Goal: Task Accomplishment & Management: Use online tool/utility

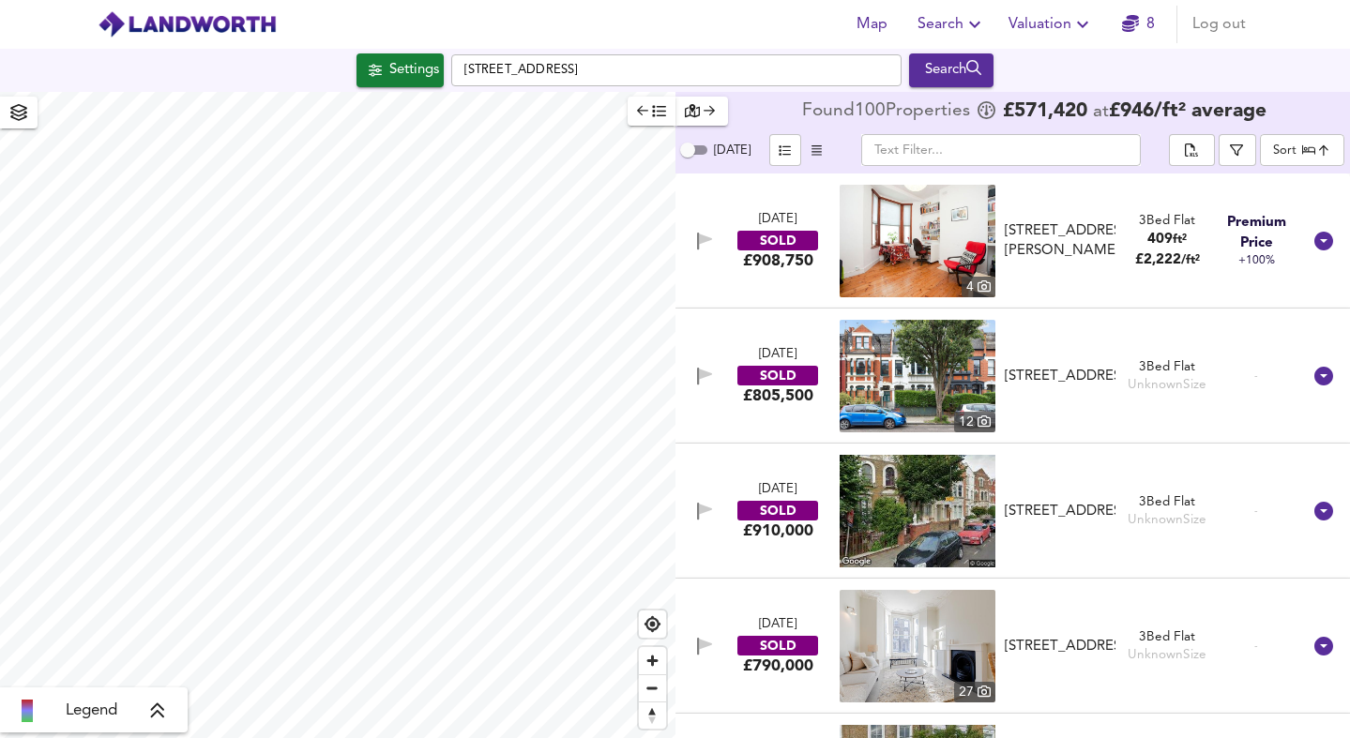
scroll to position [4288, 0]
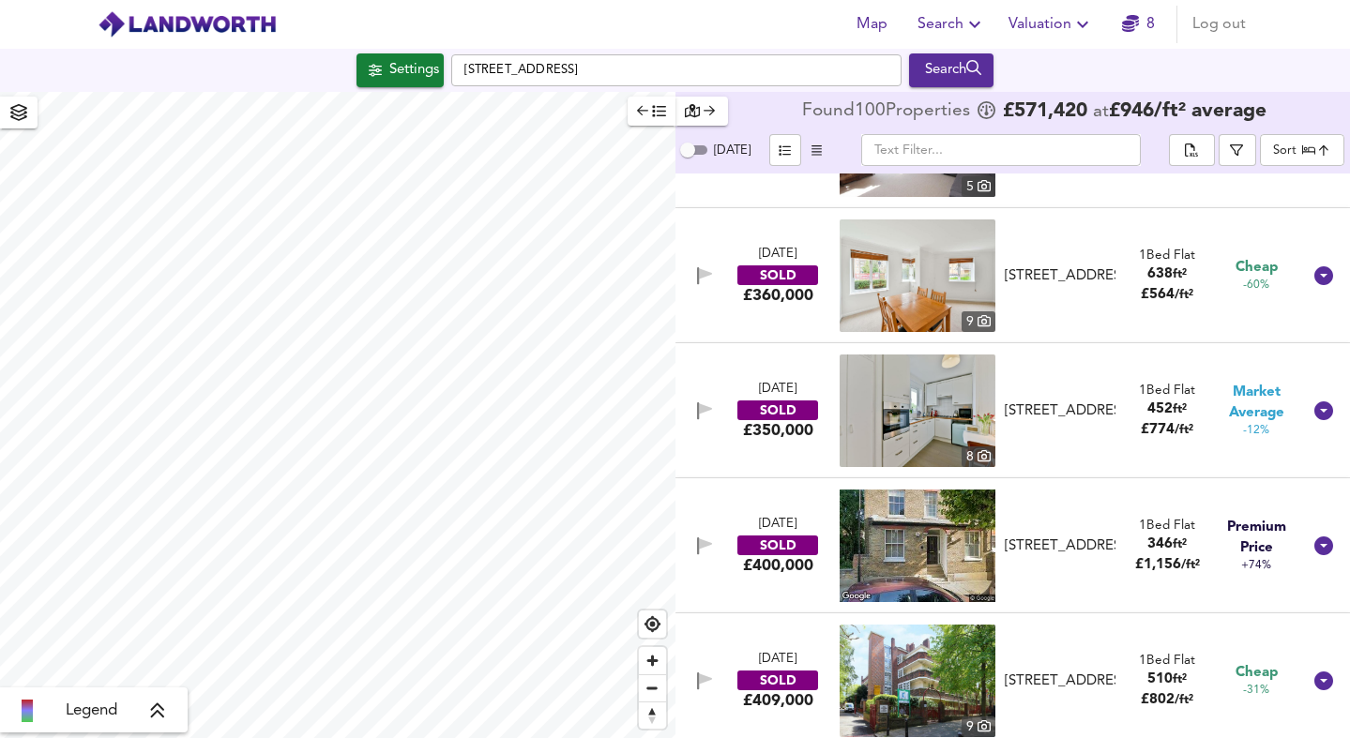
click at [1041, 20] on span "Valuation" at bounding box center [1050, 24] width 85 height 26
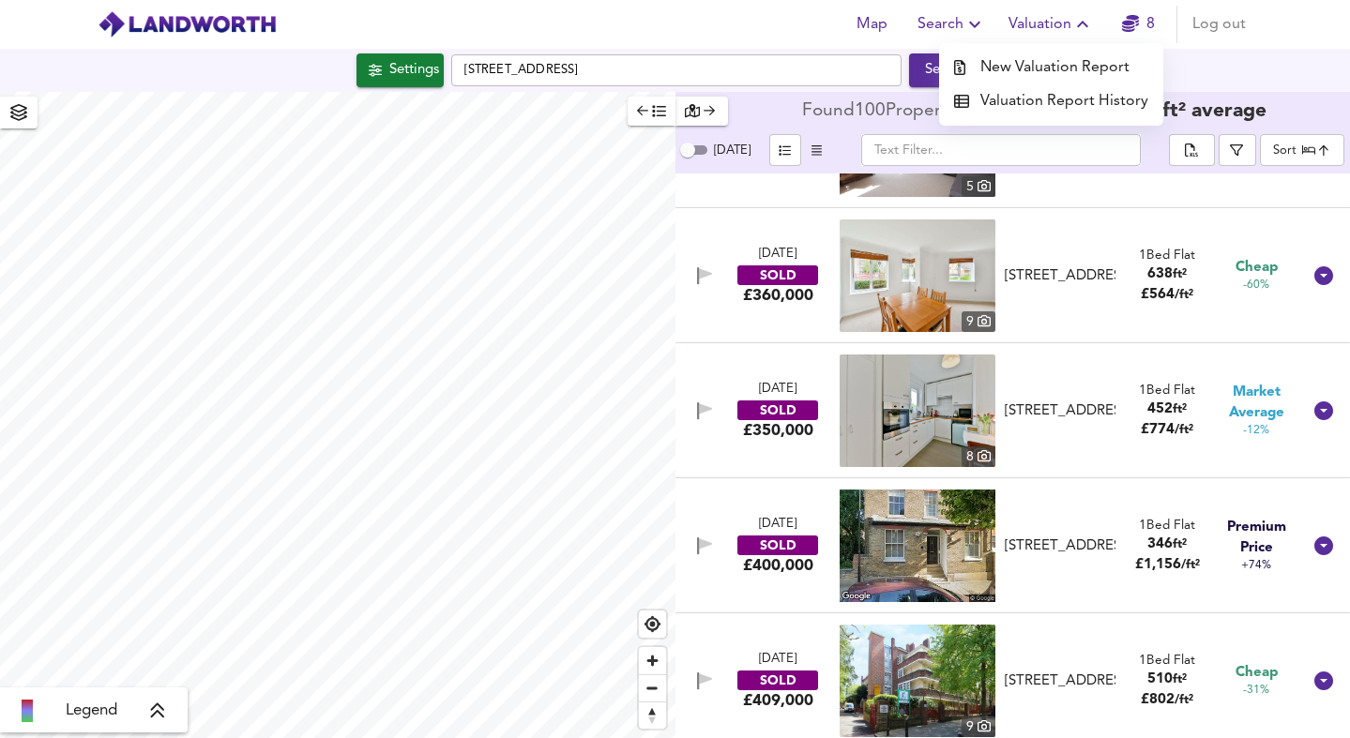
click at [1041, 68] on li "New Valuation Report" at bounding box center [1051, 68] width 224 height 34
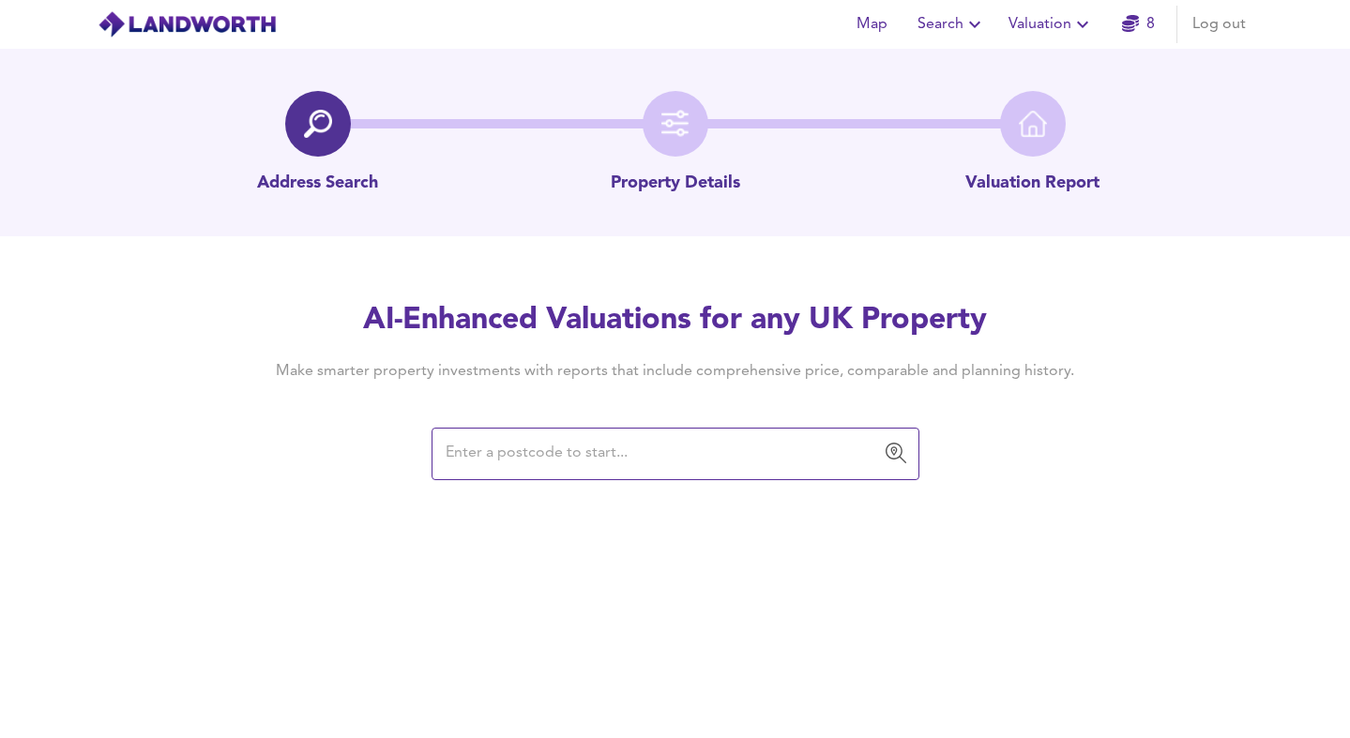
click at [536, 462] on input "text" at bounding box center [661, 454] width 443 height 36
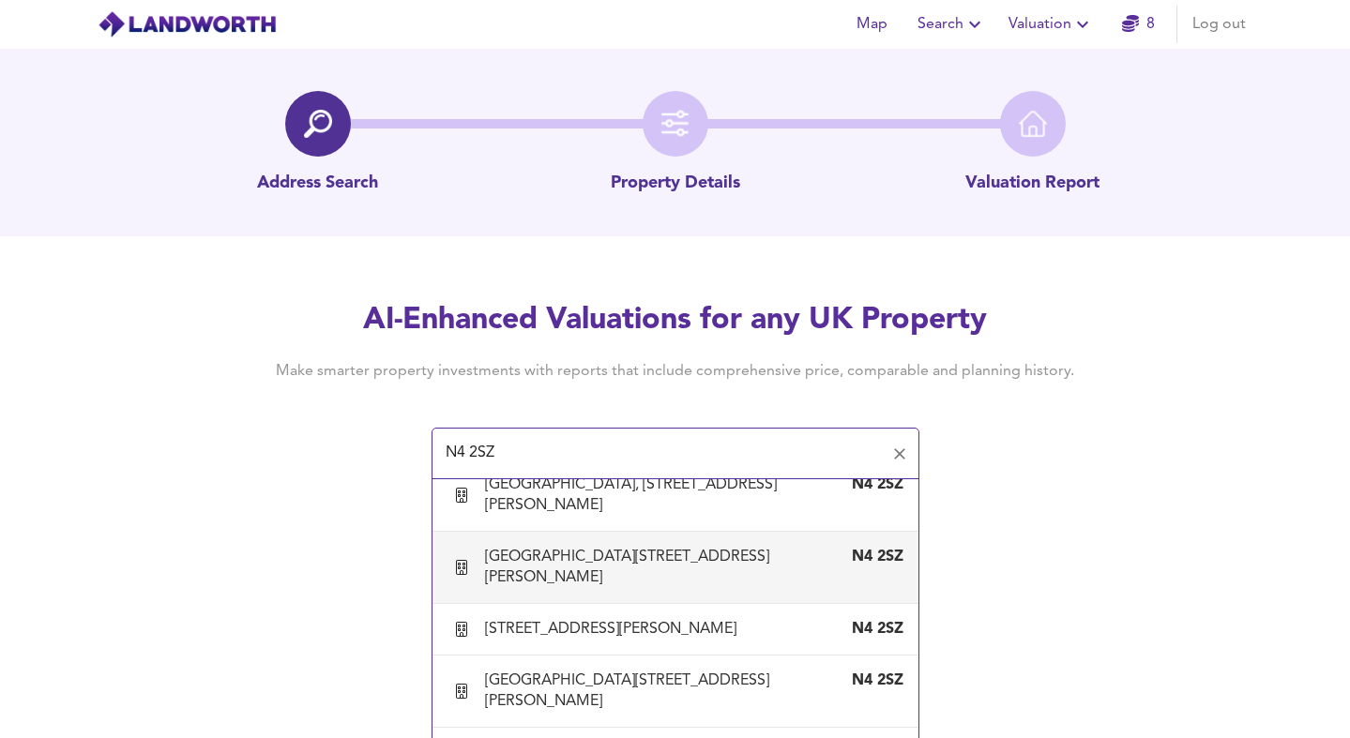
scroll to position [1315, 0]
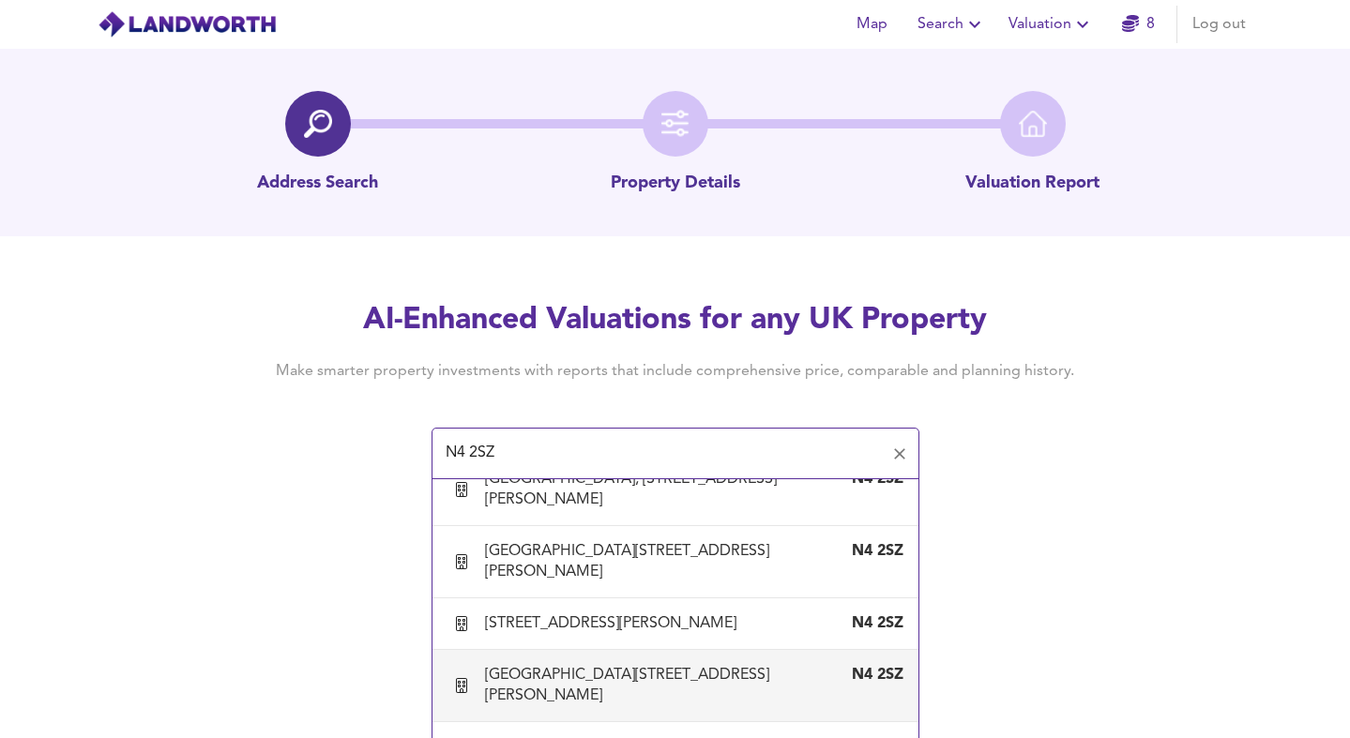
click at [576, 665] on div "[GEOGRAPHIC_DATA][STREET_ADDRESS][PERSON_NAME]" at bounding box center [656, 685] width 343 height 41
type input "[GEOGRAPHIC_DATA][STREET_ADDRESS][PERSON_NAME]"
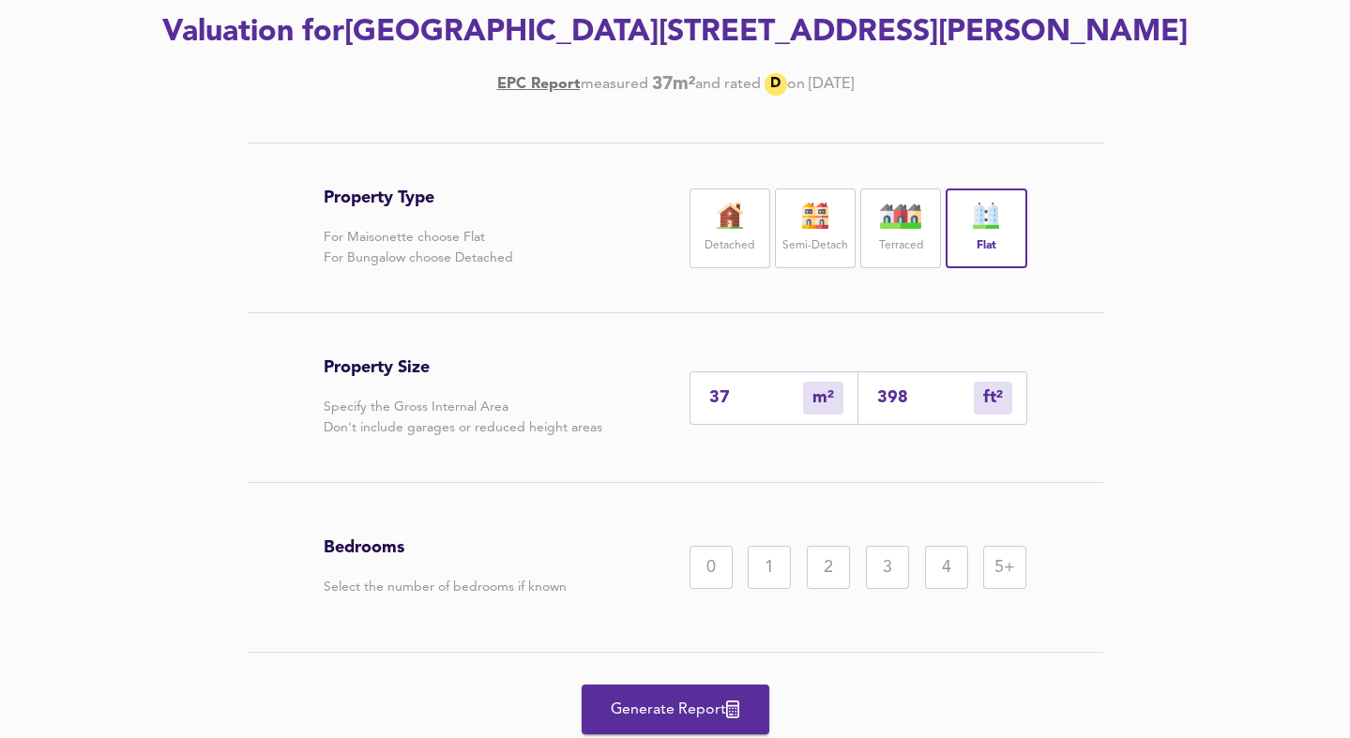
scroll to position [280, 0]
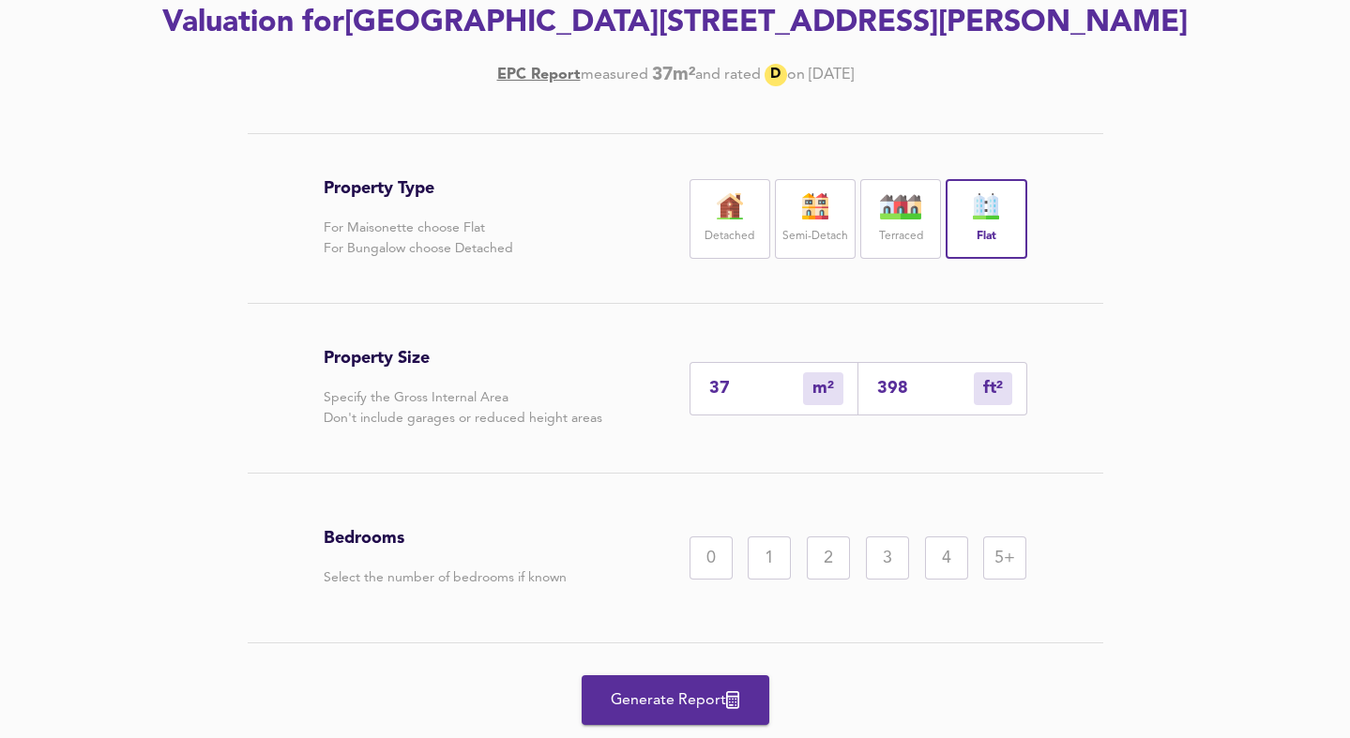
drag, startPoint x: 739, startPoint y: 387, endPoint x: 683, endPoint y: 386, distance: 56.3
click at [683, 386] on div "Property Size Specify the Gross Internal Area Don't include garages or reduced …" at bounding box center [675, 388] width 703 height 169
type input "5"
type input "54"
type input "56"
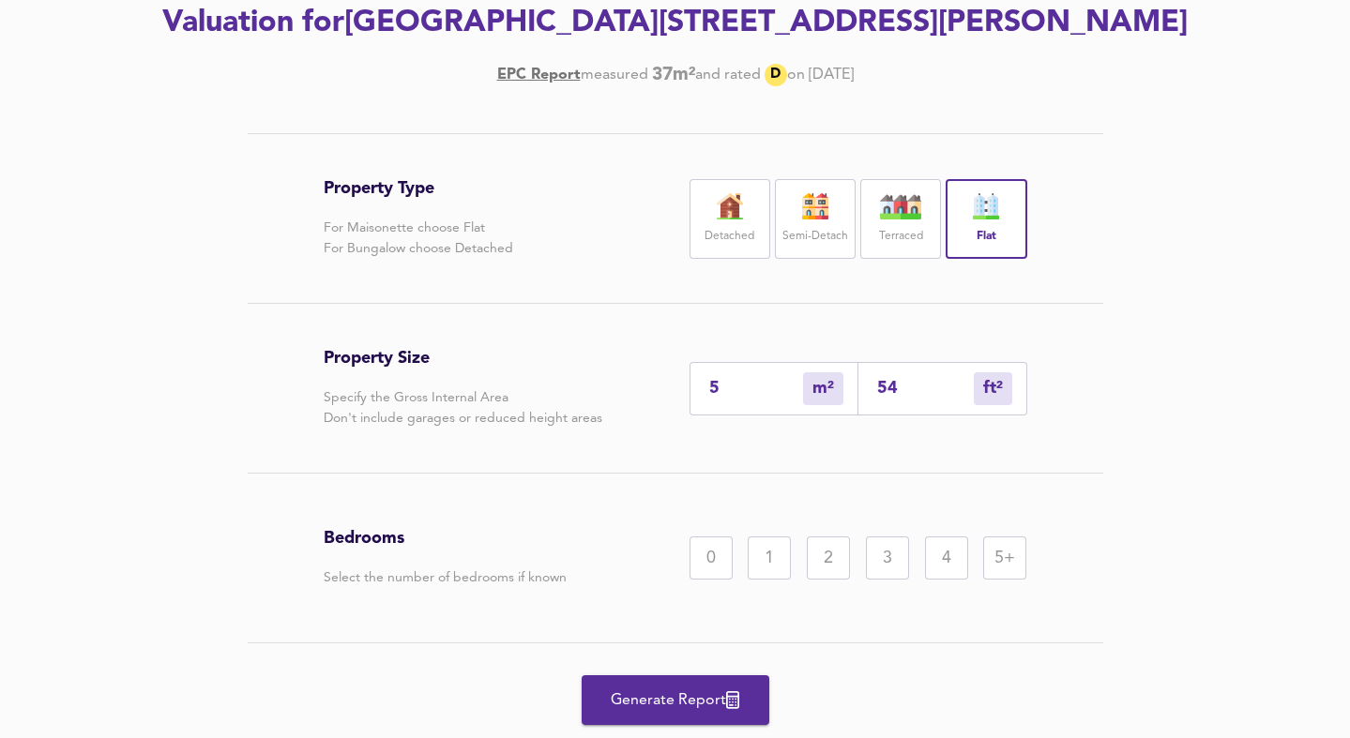
type input "603"
type input "56"
click at [779, 423] on div "Property Size Specify the Gross Internal Area Don't include garages or reduced …" at bounding box center [675, 388] width 703 height 169
click at [835, 549] on div "2" at bounding box center [828, 558] width 43 height 43
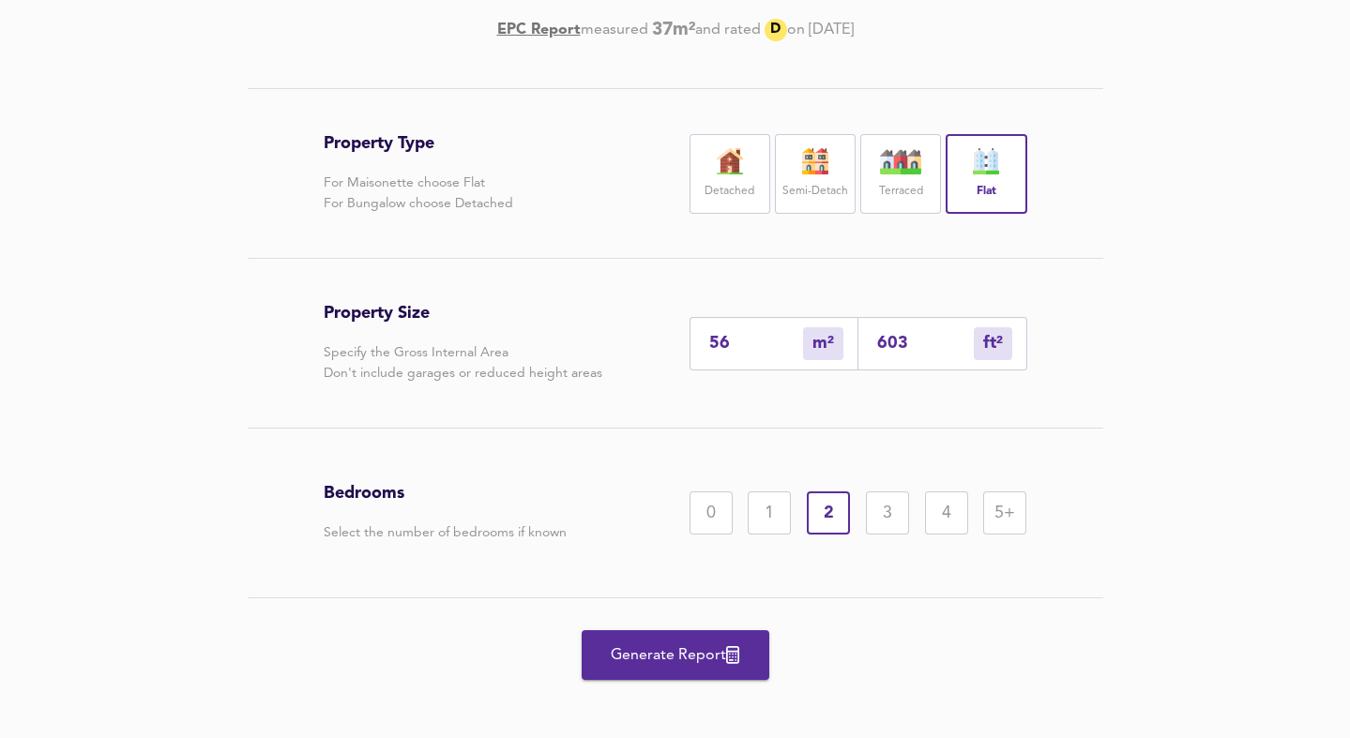
scroll to position [337, 0]
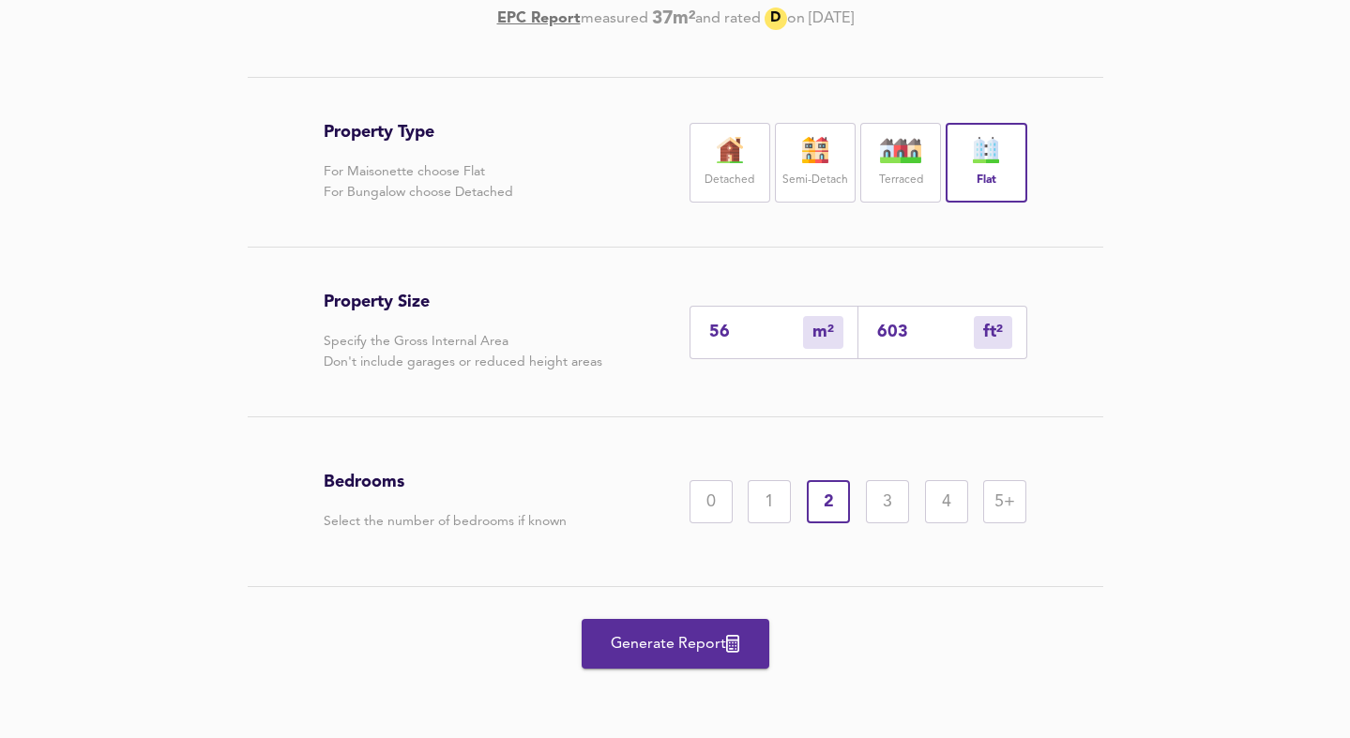
click at [677, 646] on span "Generate Report" at bounding box center [675, 644] width 150 height 26
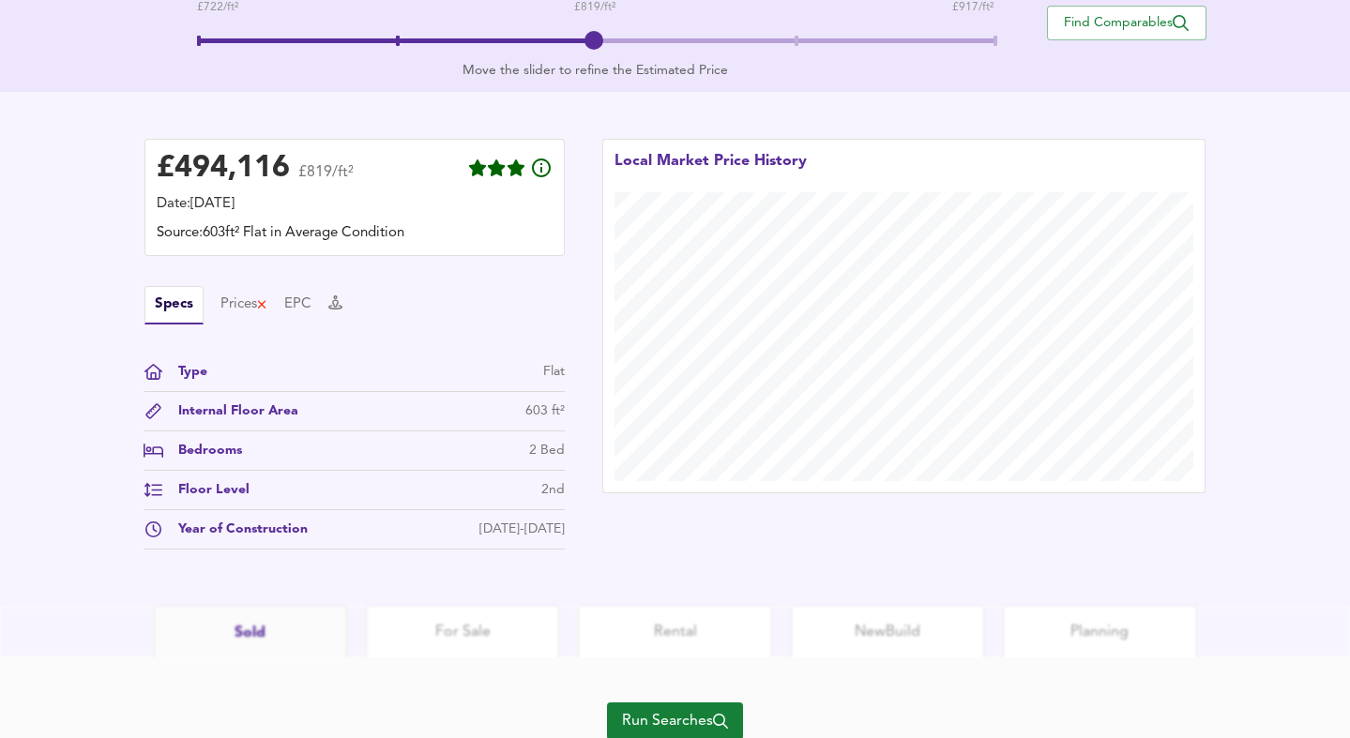
scroll to position [504, 0]
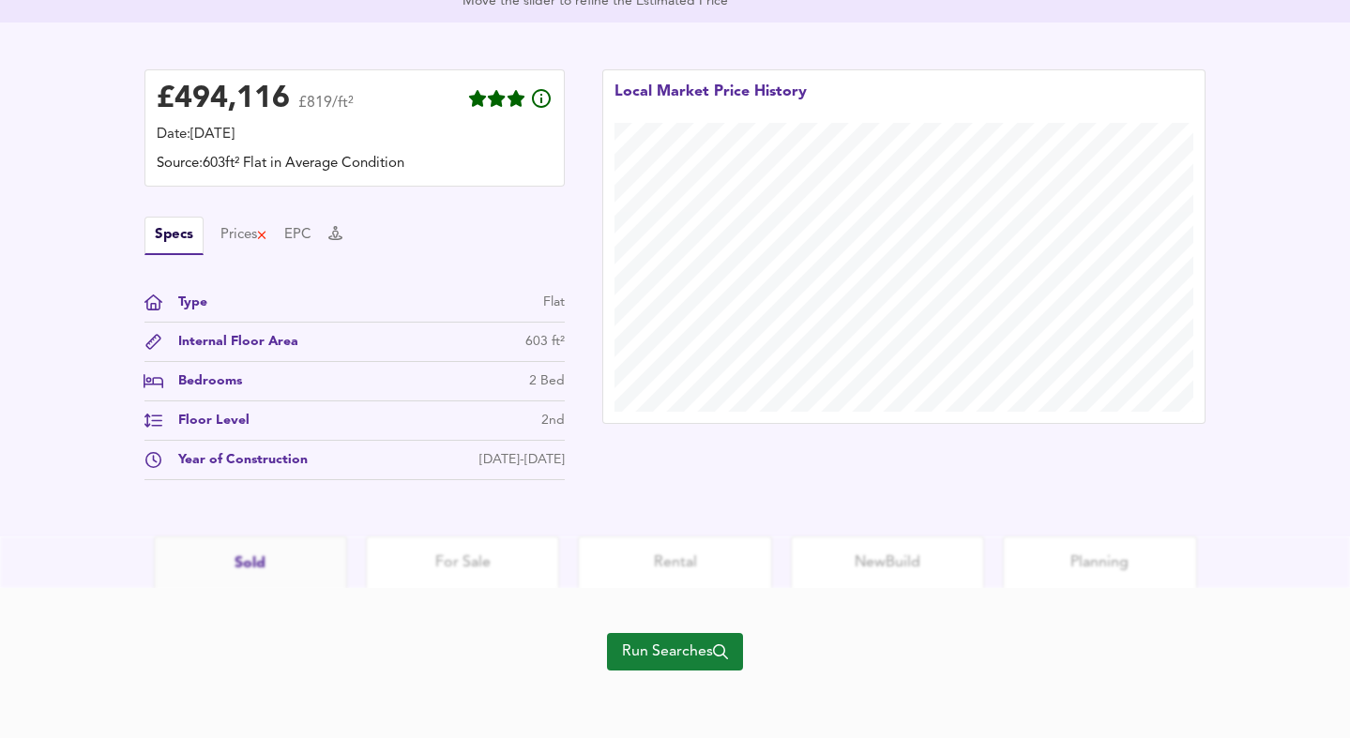
click at [483, 371] on div "Bedrooms 2 Bed" at bounding box center [354, 386] width 420 height 30
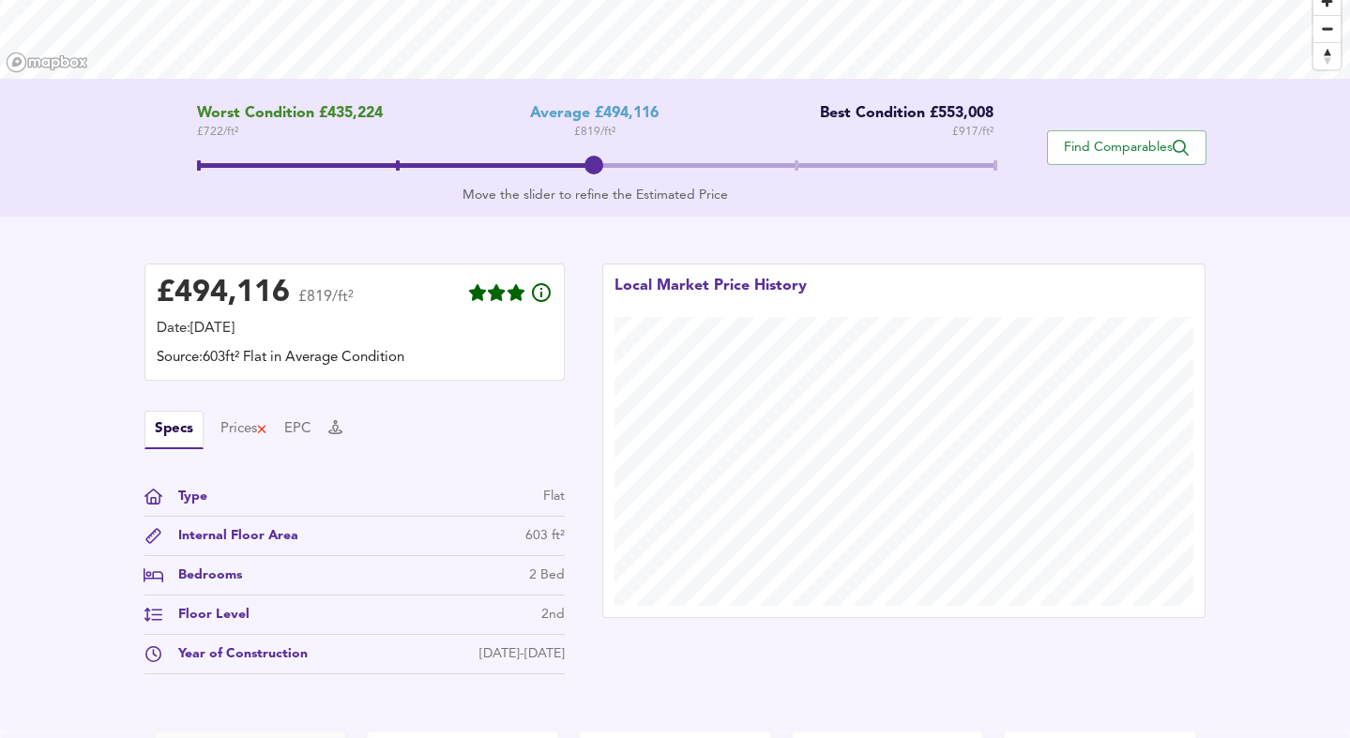
scroll to position [304, 0]
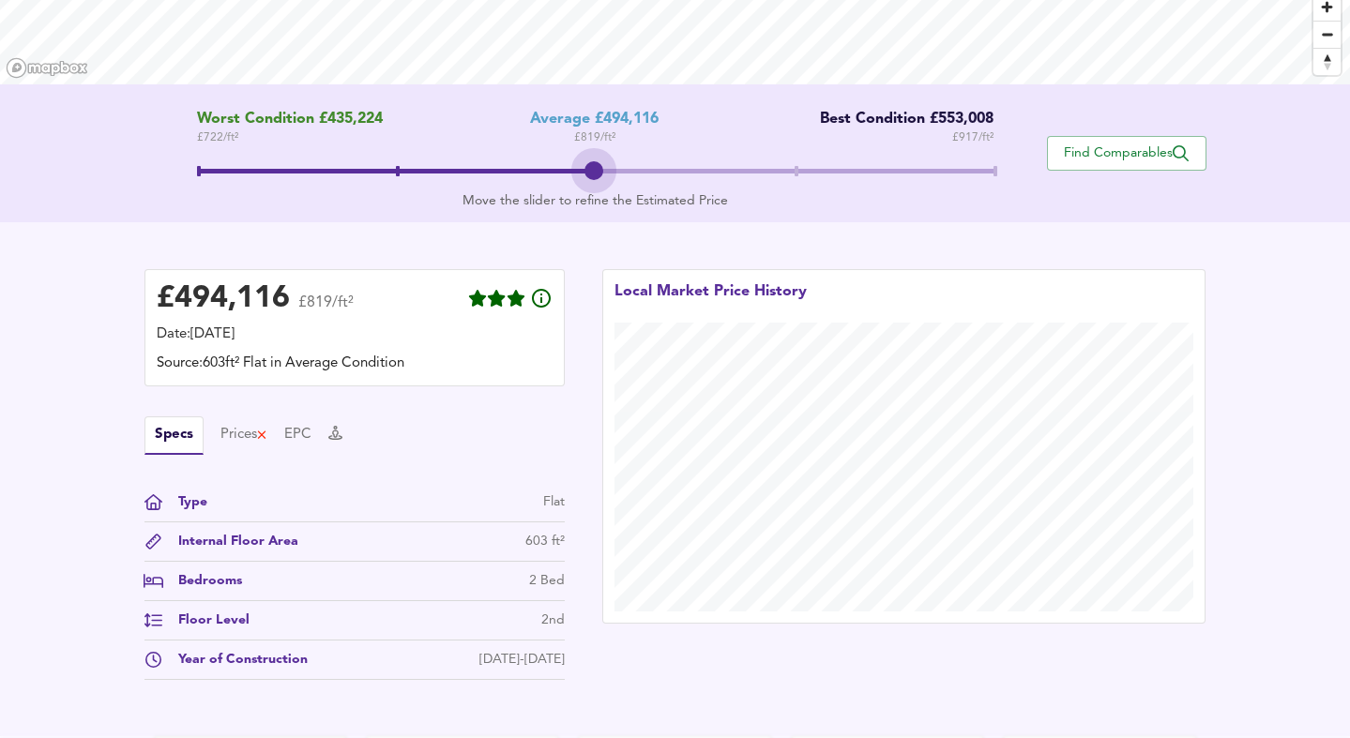
drag, startPoint x: 596, startPoint y: 166, endPoint x: 557, endPoint y: 167, distance: 38.5
click at [557, 167] on span at bounding box center [595, 174] width 796 height 34
click at [543, 168] on span at bounding box center [595, 174] width 796 height 34
click at [1125, 151] on span "Find Comparables" at bounding box center [1126, 153] width 139 height 18
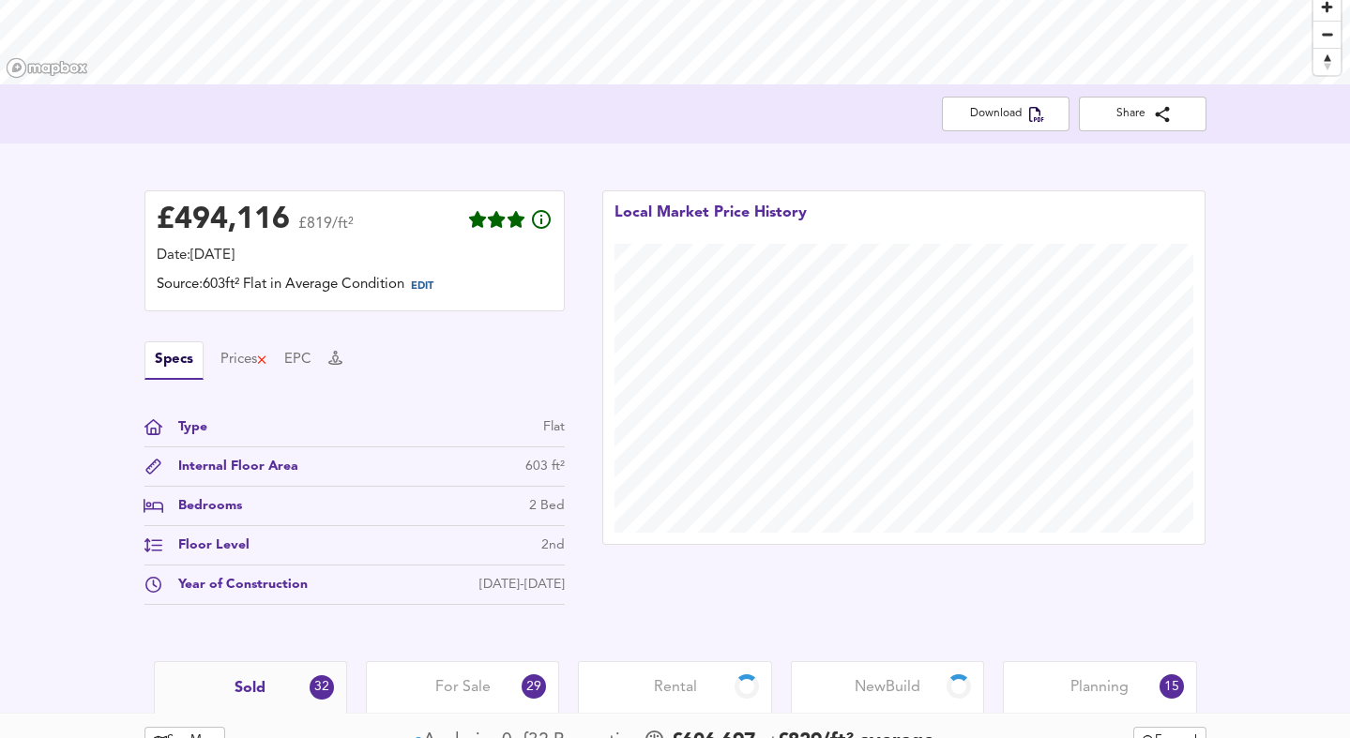
scroll to position [642, 0]
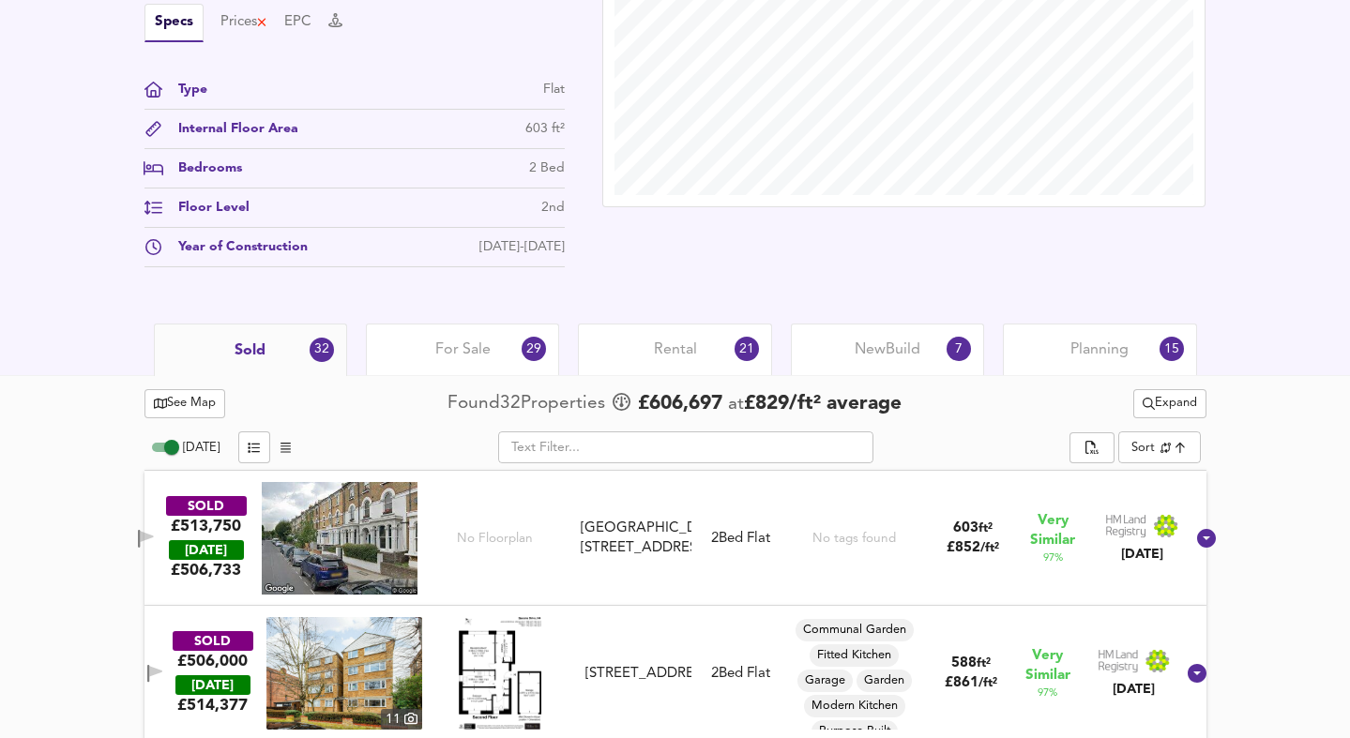
click at [341, 559] on img at bounding box center [340, 538] width 156 height 113
